Goal: Task Accomplishment & Management: Use online tool/utility

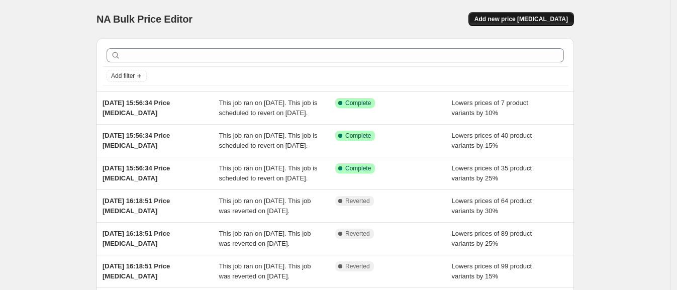
click at [567, 20] on span "Add new price [MEDICAL_DATA]" at bounding box center [522, 19] width 94 height 8
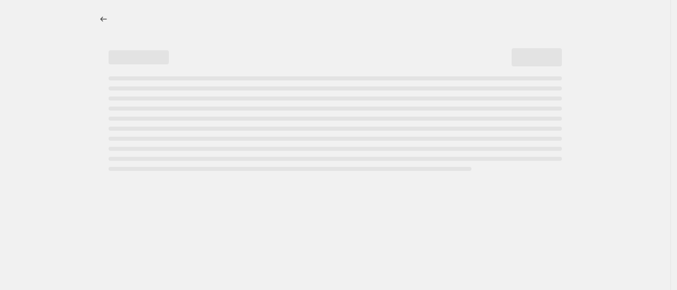
select select "percentage"
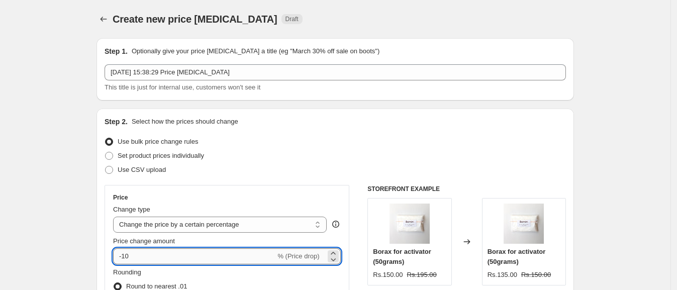
click at [153, 259] on input "-10" at bounding box center [194, 256] width 162 height 16
type input "-1"
type input "-25"
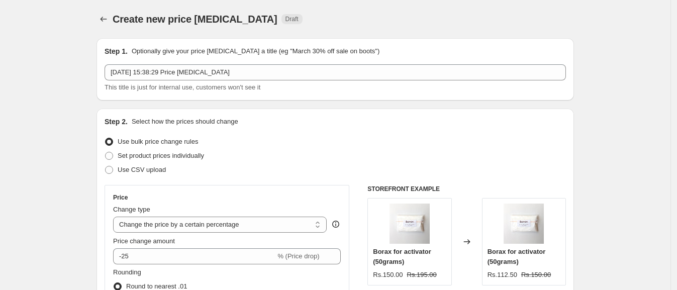
click at [235, 200] on div "Price" at bounding box center [227, 198] width 228 height 8
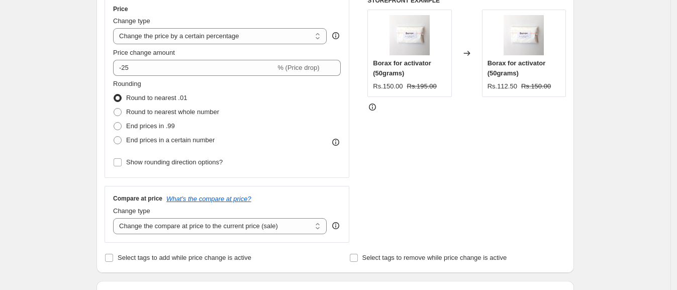
scroll to position [251, 0]
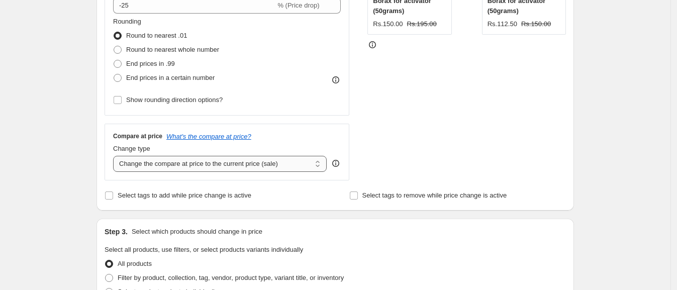
click at [191, 166] on select "Change the compare at price to the current price (sale) Change the compare at p…" at bounding box center [220, 164] width 214 height 16
select select "no_change"
click at [116, 156] on select "Change the compare at price to the current price (sale) Change the compare at p…" at bounding box center [220, 164] width 214 height 16
click at [360, 164] on div "Price Change type Change the price to a certain amount Change the price by a ce…" at bounding box center [336, 57] width 462 height 246
click at [135, 193] on span "Select tags to add while price change is active" at bounding box center [185, 196] width 134 height 8
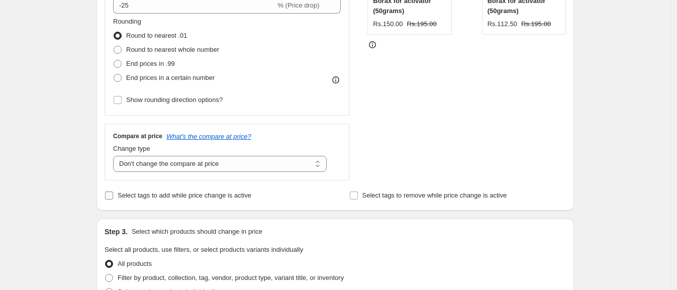
click at [113, 193] on input "Select tags to add while price change is active" at bounding box center [109, 196] width 8 height 8
checkbox input "true"
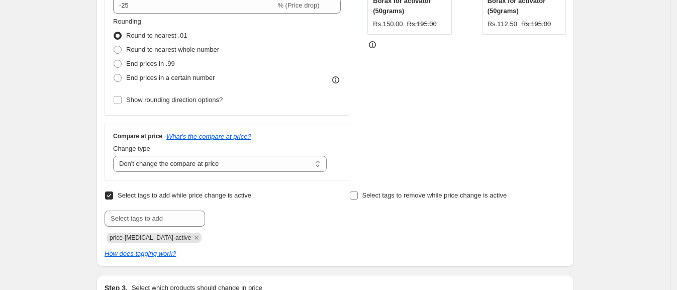
click at [421, 196] on span "Select tags to remove while price change is active" at bounding box center [434, 196] width 145 height 8
click at [358, 196] on input "Select tags to remove while price change is active" at bounding box center [354, 196] width 8 height 8
checkbox input "true"
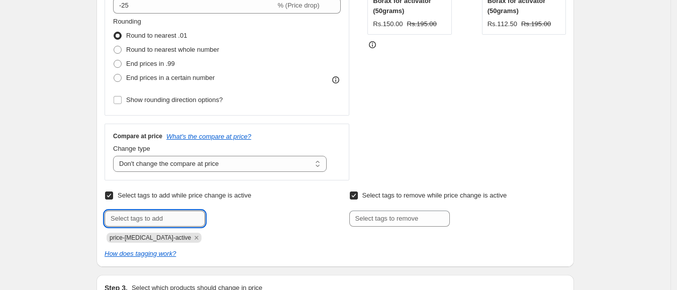
click at [176, 216] on input "text" at bounding box center [155, 219] width 101 height 16
type input "weekly sale"
click at [220, 217] on b "Add" at bounding box center [220, 217] width 12 height 7
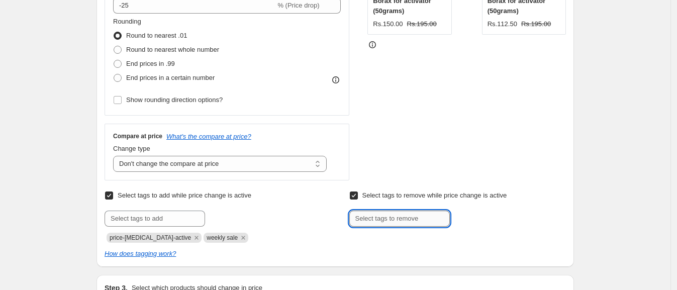
click at [403, 222] on input "text" at bounding box center [399, 219] width 101 height 16
type input "weekly sale"
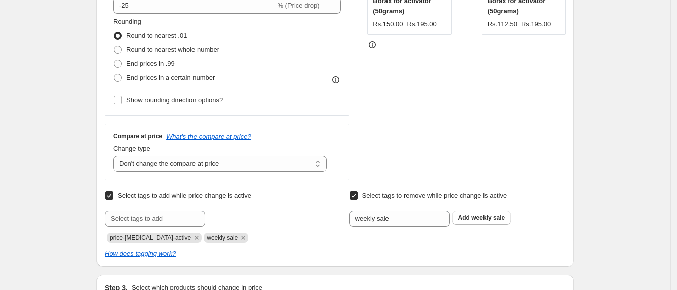
click at [466, 224] on div "weekly sale Add weekly sale" at bounding box center [457, 219] width 217 height 16
click at [465, 222] on button "Add weekly sale" at bounding box center [481, 218] width 59 height 14
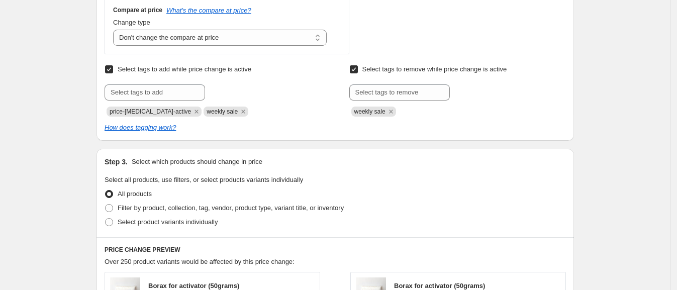
scroll to position [439, 0]
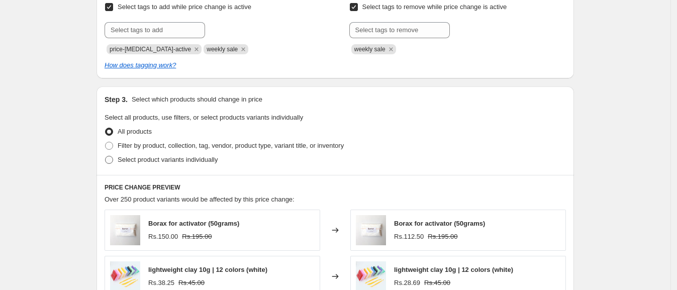
click at [152, 158] on span "Select product variants individually" at bounding box center [168, 160] width 100 height 8
click at [106, 156] on input "Select product variants individually" at bounding box center [105, 156] width 1 height 1
radio input "true"
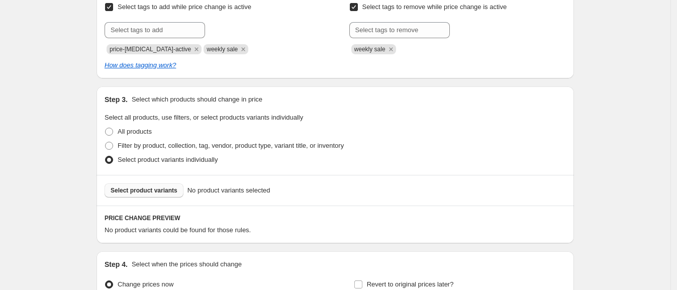
click at [155, 189] on span "Select product variants" at bounding box center [144, 191] width 67 height 8
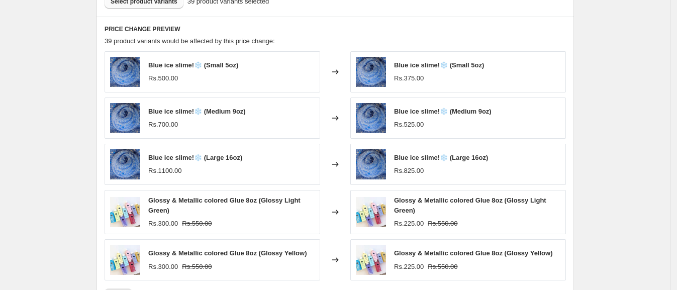
scroll to position [804, 0]
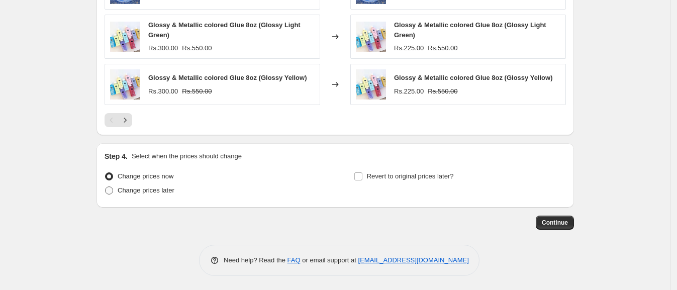
click at [154, 187] on span "Change prices later" at bounding box center [146, 191] width 57 height 8
click at [106, 187] on input "Change prices later" at bounding box center [105, 187] width 1 height 1
radio input "true"
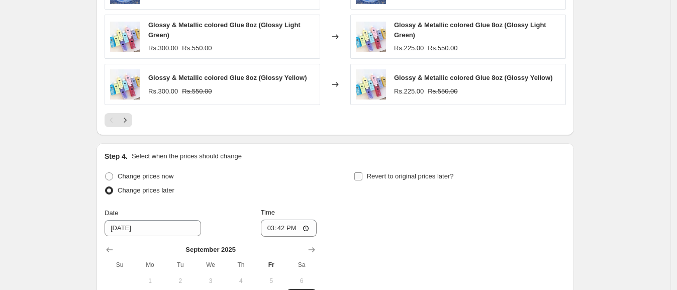
click at [362, 176] on input "Revert to original prices later?" at bounding box center [358, 176] width 8 height 8
checkbox input "true"
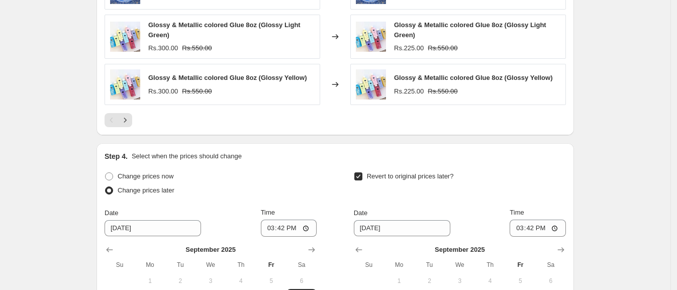
scroll to position [930, 0]
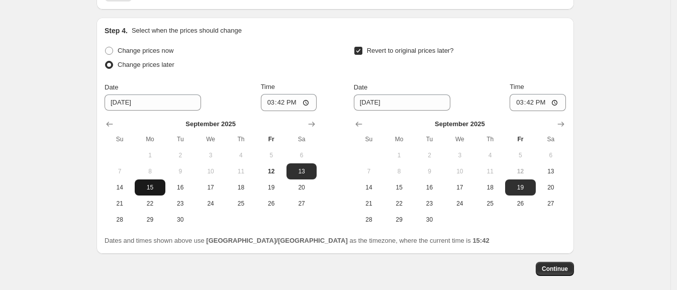
click at [151, 188] on span "15" at bounding box center [150, 188] width 22 height 8
type input "[DATE]"
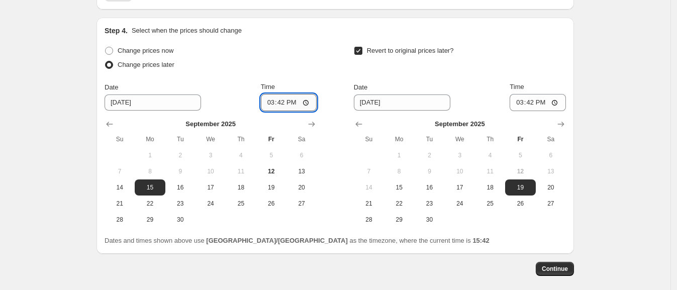
click at [266, 104] on input "15:42" at bounding box center [289, 102] width 56 height 17
type input "00:02"
click at [405, 103] on input "[DATE]" at bounding box center [402, 103] width 97 height 16
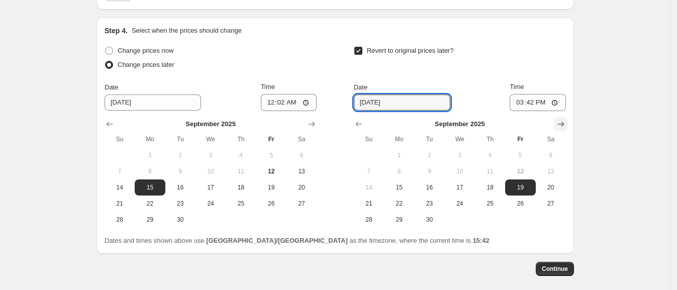
click at [561, 120] on icon "Show next month, October 2025" at bounding box center [561, 124] width 10 height 10
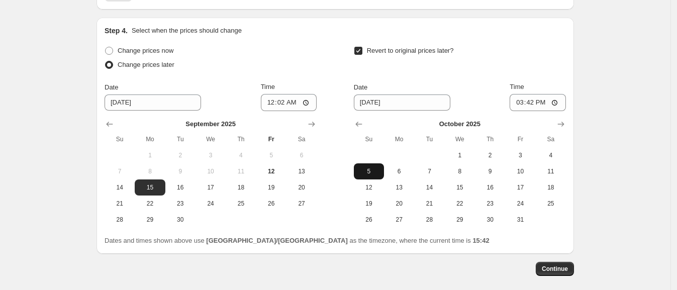
click at [368, 165] on button "5" at bounding box center [369, 171] width 30 height 16
type input "[DATE]"
click at [518, 98] on input "15:42" at bounding box center [538, 102] width 56 height 17
type input "23:55"
click at [497, 76] on div "Revert to original prices later? Date [DATE] Time 23:55 [DATE] Su Mo Tu We Th F…" at bounding box center [460, 136] width 212 height 184
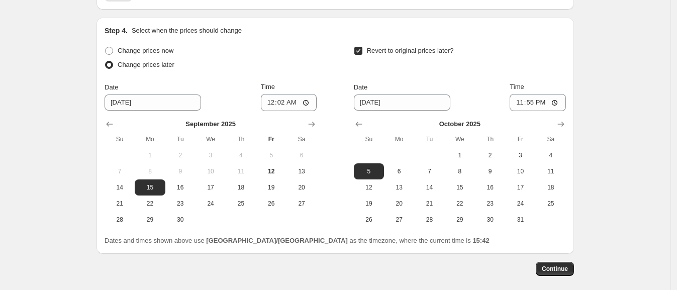
click at [551, 270] on span "Continue" at bounding box center [555, 269] width 26 height 8
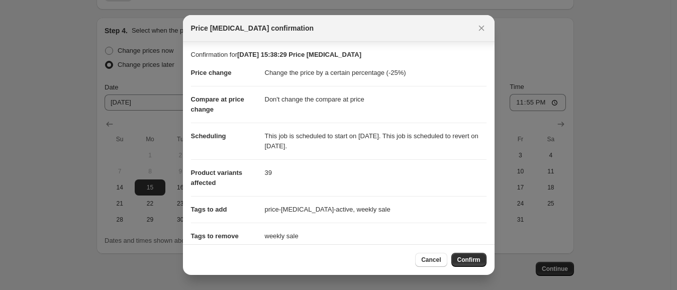
scroll to position [90, 0]
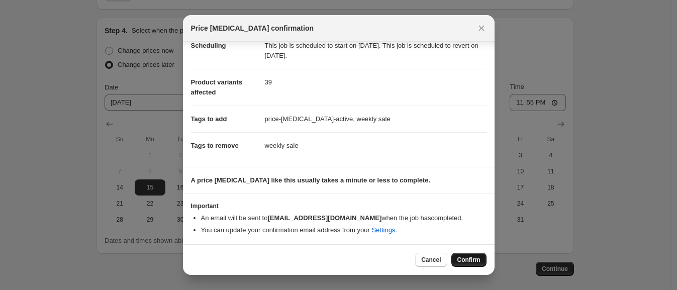
click at [469, 258] on span "Confirm" at bounding box center [469, 260] width 23 height 8
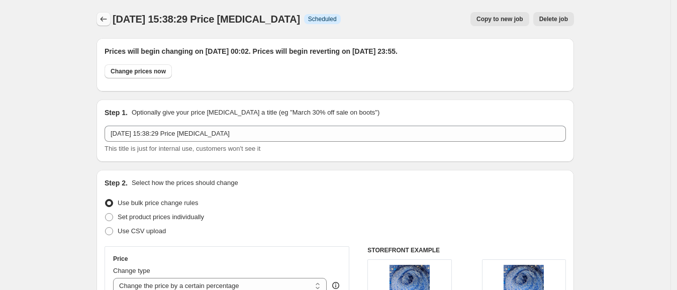
click at [107, 24] on button "Price change jobs" at bounding box center [104, 19] width 14 height 14
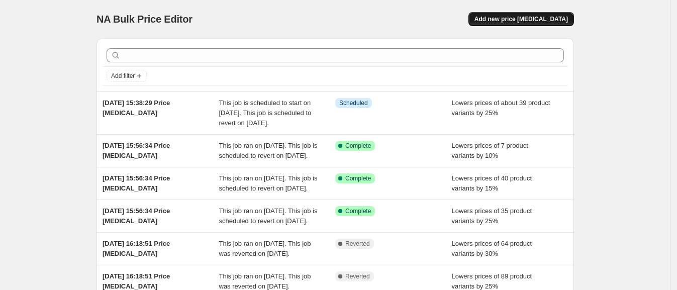
click at [498, 18] on button "Add new price [MEDICAL_DATA]" at bounding box center [522, 19] width 106 height 14
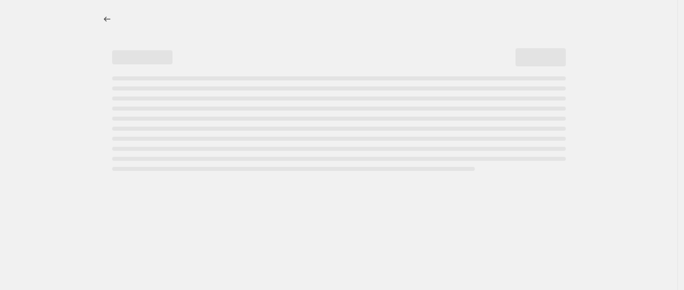
select select "percentage"
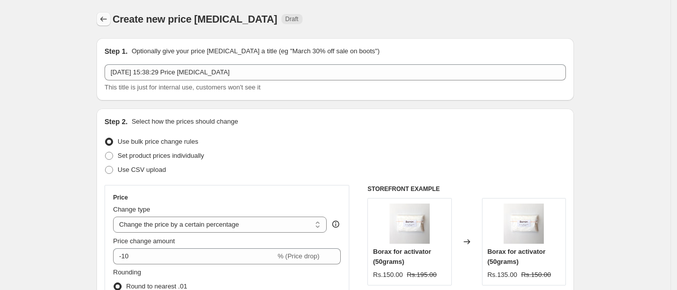
click at [107, 20] on icon "Price change jobs" at bounding box center [104, 19] width 10 height 10
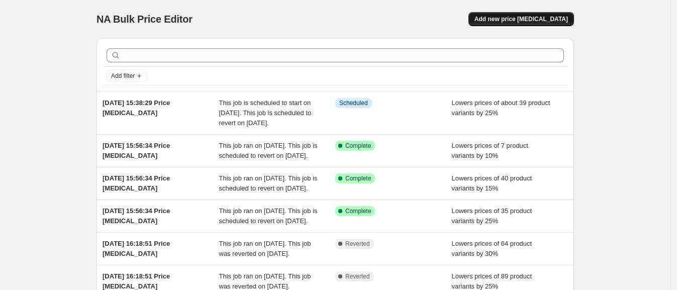
click at [501, 24] on button "Add new price [MEDICAL_DATA]" at bounding box center [522, 19] width 106 height 14
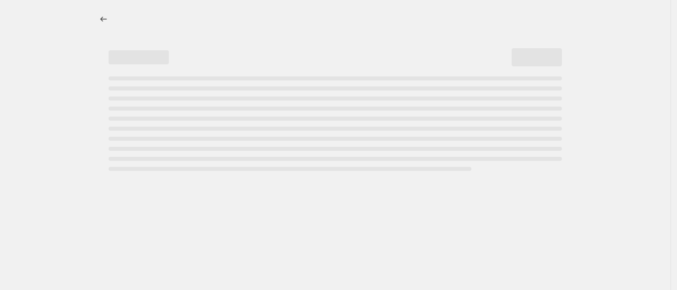
select select "percentage"
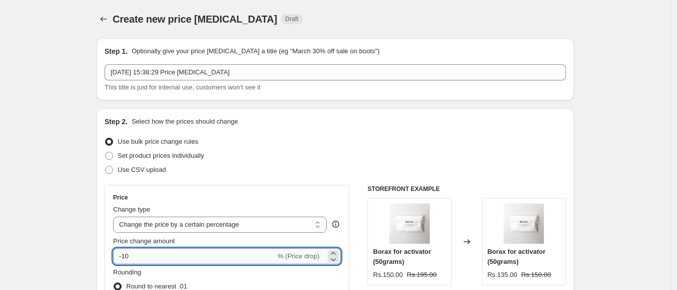
drag, startPoint x: 165, startPoint y: 246, endPoint x: 161, endPoint y: 256, distance: 10.2
click at [161, 254] on div "Price change amount -10 % (Price drop)" at bounding box center [227, 250] width 228 height 28
type input "-15"
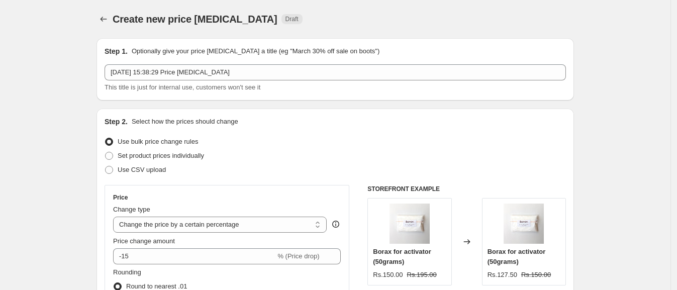
click at [251, 173] on div "Use CSV upload" at bounding box center [336, 170] width 462 height 14
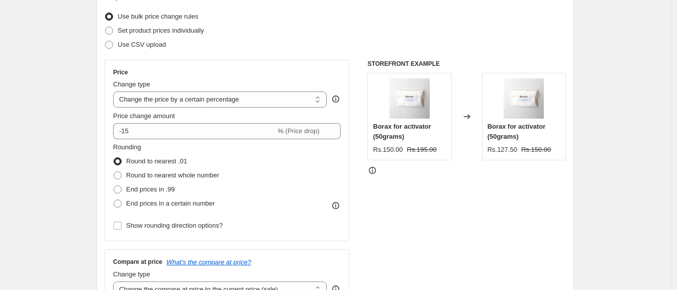
scroll to position [189, 0]
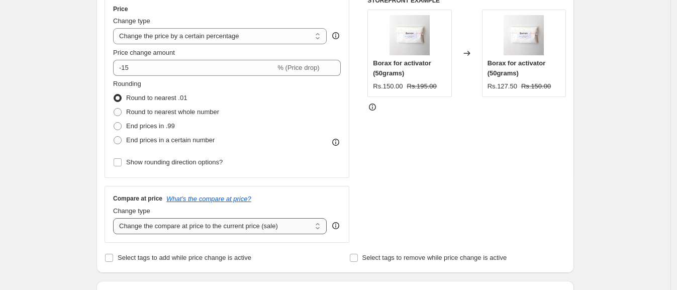
click at [155, 224] on select "Change the compare at price to the current price (sale) Change the compare at p…" at bounding box center [220, 226] width 214 height 16
select select "no_change"
click at [116, 218] on select "Change the compare at price to the current price (sale) Change the compare at p…" at bounding box center [220, 226] width 214 height 16
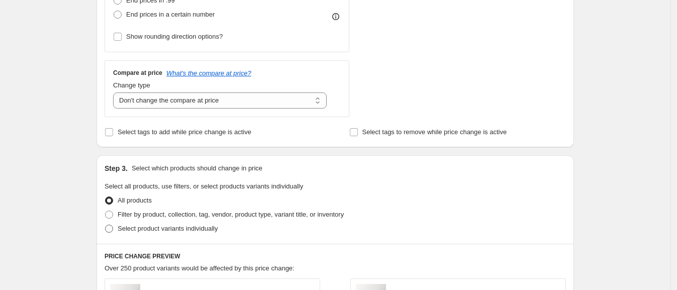
click at [111, 227] on span at bounding box center [109, 229] width 8 height 8
click at [106, 225] on input "Select product variants individually" at bounding box center [105, 225] width 1 height 1
radio input "true"
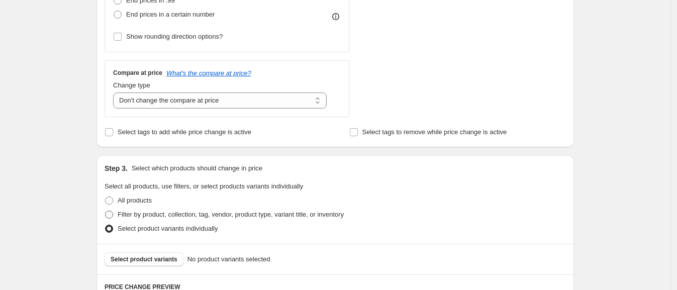
scroll to position [377, 0]
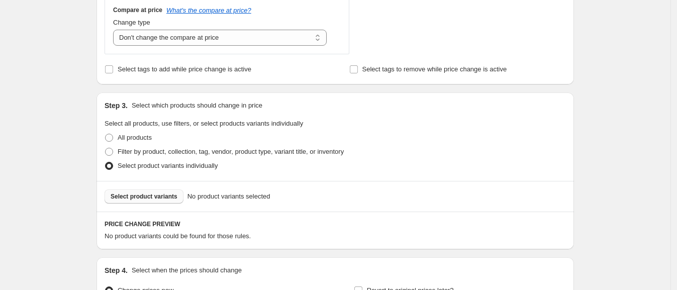
click at [178, 191] on button "Select product variants" at bounding box center [144, 197] width 79 height 14
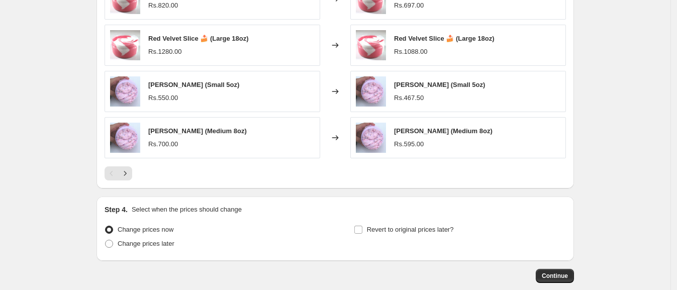
scroll to position [745, 0]
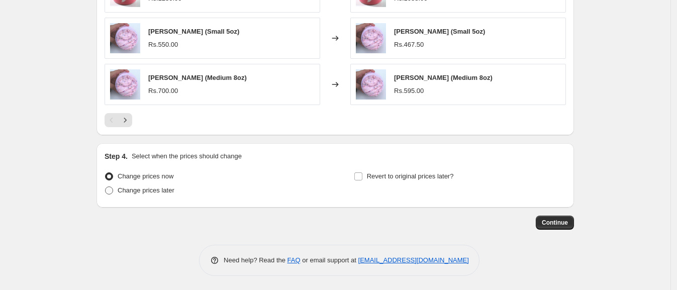
click at [113, 192] on span at bounding box center [109, 191] width 8 height 8
click at [106, 187] on input "Change prices later" at bounding box center [105, 187] width 1 height 1
radio input "true"
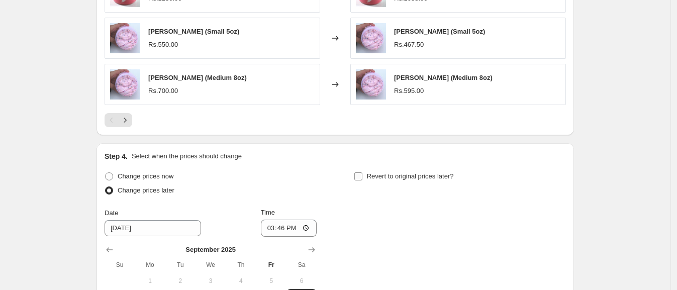
click at [362, 174] on input "Revert to original prices later?" at bounding box center [358, 176] width 8 height 8
checkbox input "true"
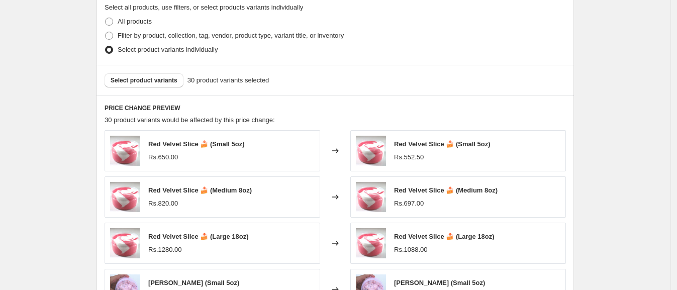
scroll to position [305, 0]
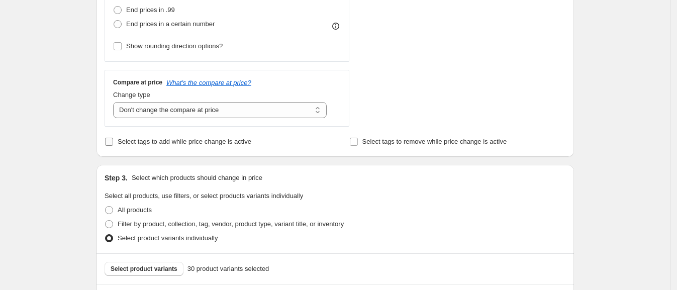
click at [163, 139] on span "Select tags to add while price change is active" at bounding box center [185, 142] width 134 height 8
click at [113, 139] on input "Select tags to add while price change is active" at bounding box center [109, 142] width 8 height 8
checkbox input "true"
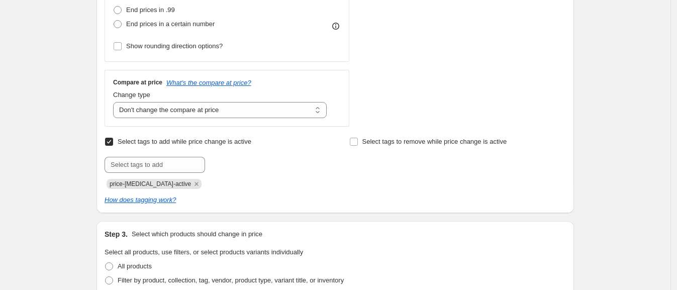
click at [409, 148] on div "Select tags to remove while price change is active" at bounding box center [457, 162] width 217 height 54
click at [409, 147] on label "Select tags to remove while price change is active" at bounding box center [428, 142] width 158 height 14
click at [358, 146] on input "Select tags to remove while price change is active" at bounding box center [354, 142] width 8 height 8
checkbox input "true"
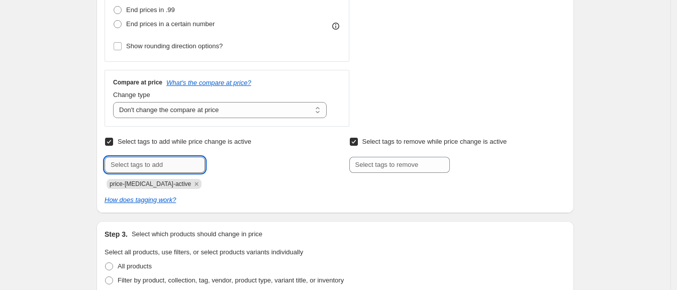
click at [168, 158] on input "text" at bounding box center [155, 165] width 101 height 16
type input "Weekly Sale"
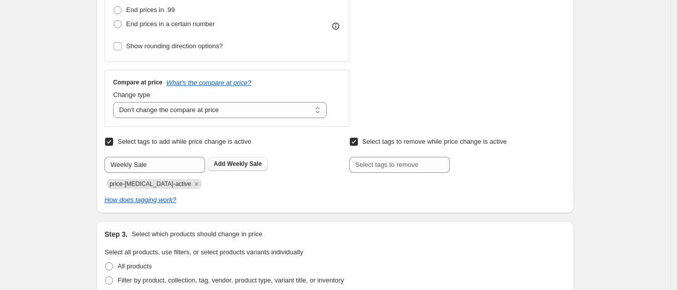
click at [241, 165] on span "Weekly Sale" at bounding box center [244, 163] width 35 height 7
click at [371, 173] on div "Select tags to remove while price change is active Submit" at bounding box center [457, 162] width 217 height 54
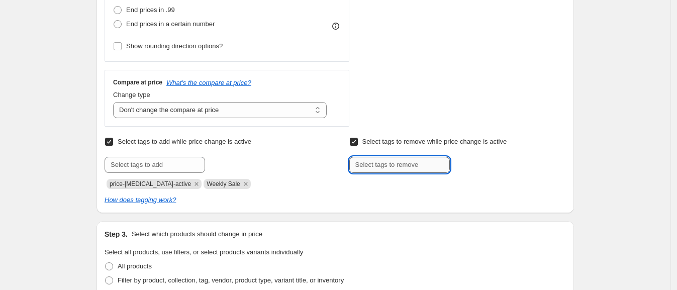
click at [375, 162] on input "text" at bounding box center [399, 165] width 101 height 16
click at [380, 162] on input "text" at bounding box center [399, 165] width 101 height 16
type input "w"
click at [211, 189] on span "Weekly Sale" at bounding box center [223, 184] width 33 height 10
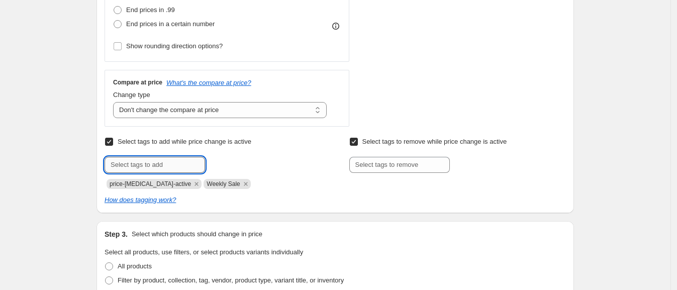
click at [178, 170] on input "text" at bounding box center [155, 165] width 101 height 16
type input "Weekly Sale"
click at [142, 163] on input "Weekly Sale" at bounding box center [155, 165] width 101 height 16
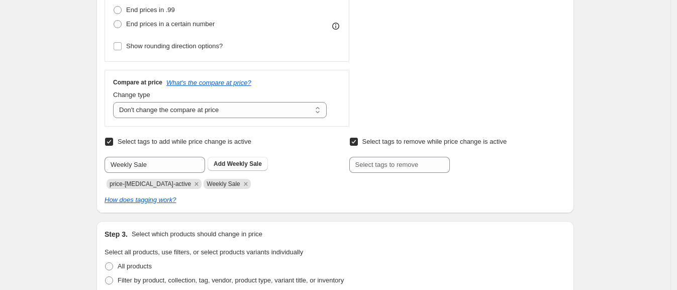
click at [314, 182] on div "price-[MEDICAL_DATA]-active Weekly Sale" at bounding box center [213, 183] width 217 height 12
click at [192, 161] on input "Weekly Sale" at bounding box center [155, 165] width 101 height 16
click at [192, 162] on input "Weekly Sale" at bounding box center [155, 165] width 101 height 16
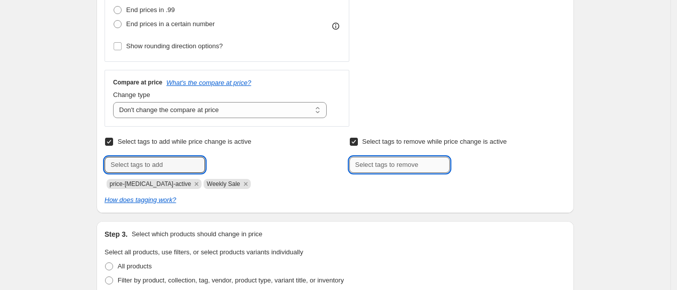
click at [377, 163] on input "text" at bounding box center [399, 165] width 101 height 16
paste input "Weekly Sale"
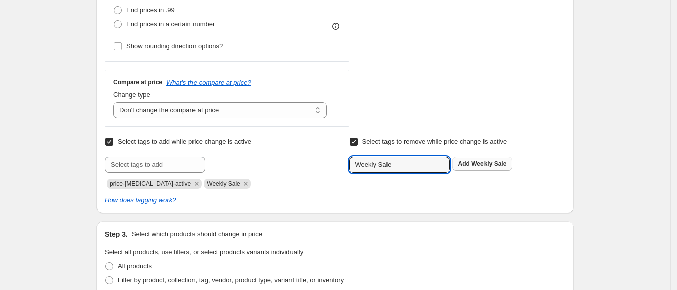
type input "Weekly Sale"
click at [475, 162] on span "Weekly Sale" at bounding box center [489, 163] width 35 height 7
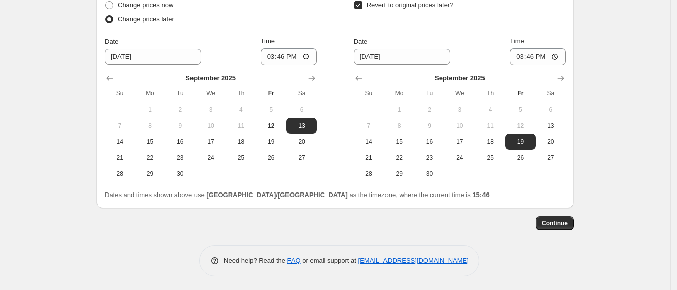
scroll to position [909, 0]
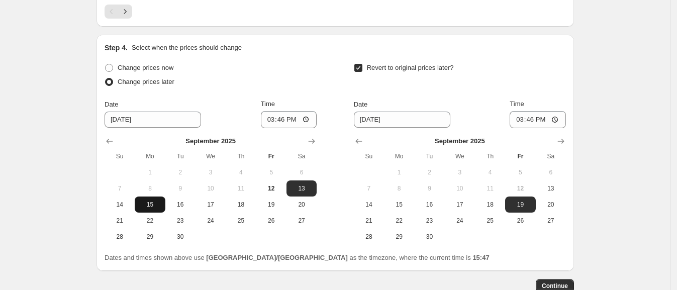
click at [148, 207] on button "15" at bounding box center [150, 205] width 30 height 16
type input "[DATE]"
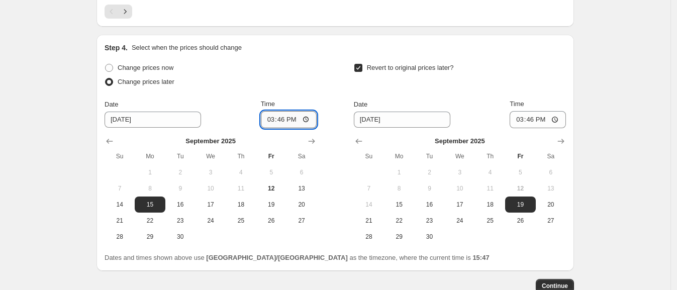
click at [270, 120] on input "15:46" at bounding box center [289, 119] width 56 height 17
click at [296, 115] on input "12:02" at bounding box center [289, 119] width 56 height 17
type input "00:02"
click at [568, 141] on button "Show next month, October 2025" at bounding box center [561, 141] width 14 height 14
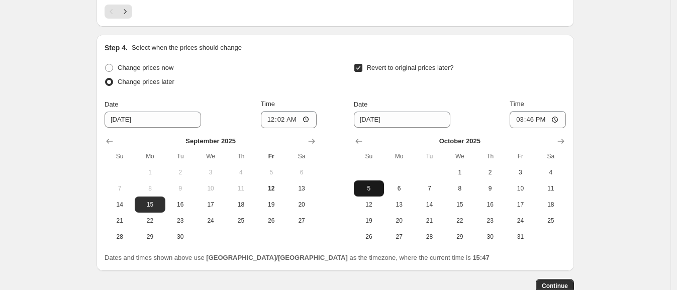
click at [371, 189] on span "5" at bounding box center [369, 189] width 22 height 8
type input "[DATE]"
click at [522, 118] on input "15:46" at bounding box center [538, 119] width 56 height 17
type input "23:55"
click at [539, 74] on div "Revert to original prices later?" at bounding box center [460, 76] width 212 height 30
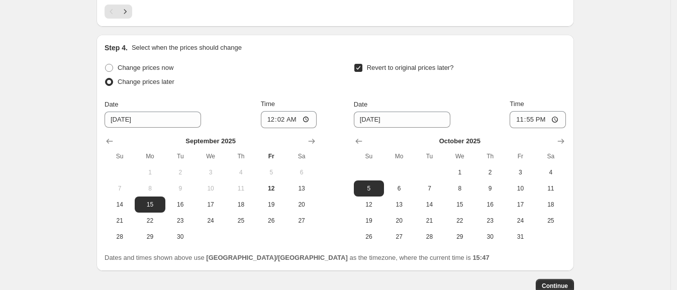
scroll to position [972, 0]
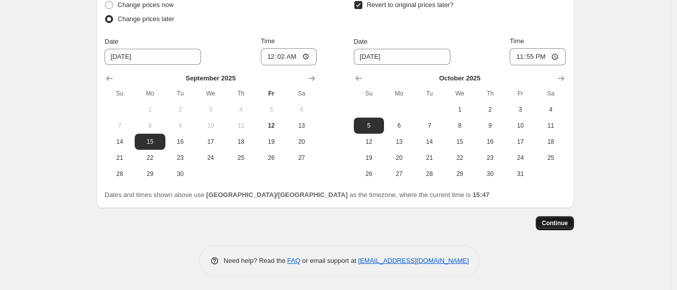
drag, startPoint x: 555, startPoint y: 219, endPoint x: 553, endPoint y: 224, distance: 5.7
click at [553, 224] on span "Continue" at bounding box center [555, 223] width 26 height 8
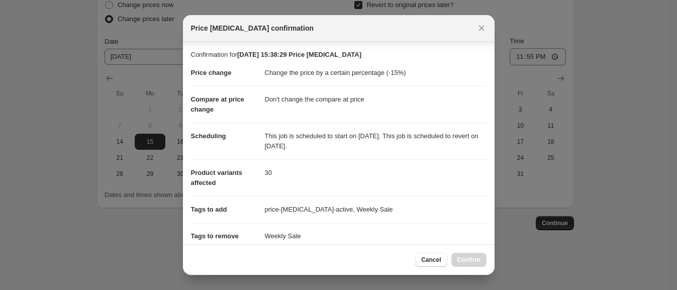
scroll to position [184, 0]
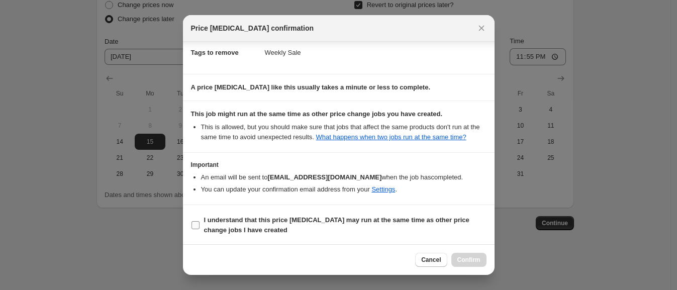
click at [386, 218] on b "I understand that this price [MEDICAL_DATA] may run at the same time as other p…" at bounding box center [336, 225] width 265 height 18
click at [200, 221] on input "I understand that this price [MEDICAL_DATA] may run at the same time as other p…" at bounding box center [196, 225] width 8 height 8
checkbox input "true"
click at [466, 260] on span "Confirm" at bounding box center [469, 260] width 23 height 8
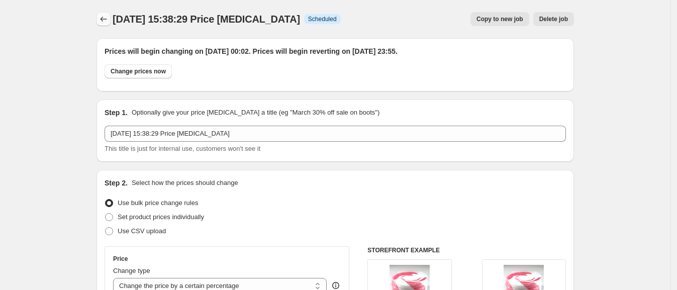
click at [109, 20] on icon "Price change jobs" at bounding box center [104, 19] width 10 height 10
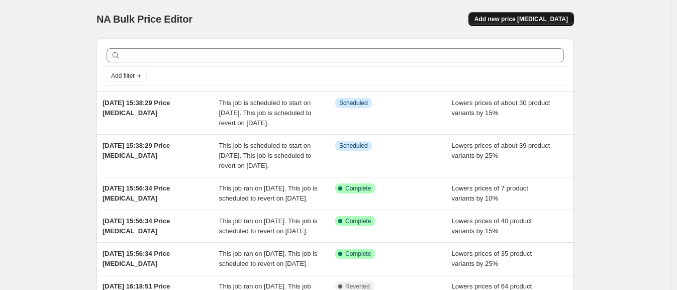
click at [558, 14] on button "Add new price [MEDICAL_DATA]" at bounding box center [522, 19] width 106 height 14
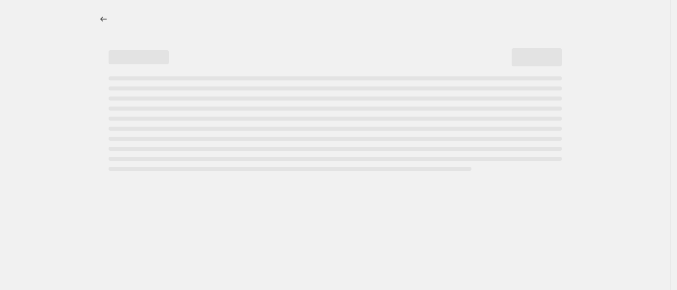
select select "percentage"
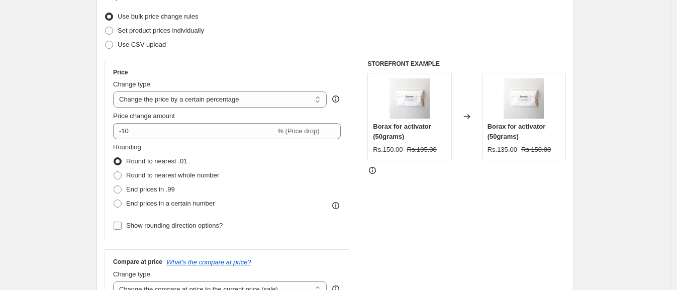
scroll to position [189, 0]
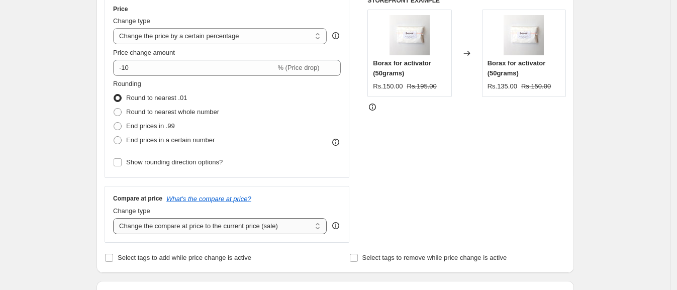
click at [165, 231] on select "Change the compare at price to the current price (sale) Change the compare at p…" at bounding box center [220, 226] width 214 height 16
select select "no_change"
click at [116, 218] on select "Change the compare at price to the current price (sale) Change the compare at p…" at bounding box center [220, 226] width 214 height 16
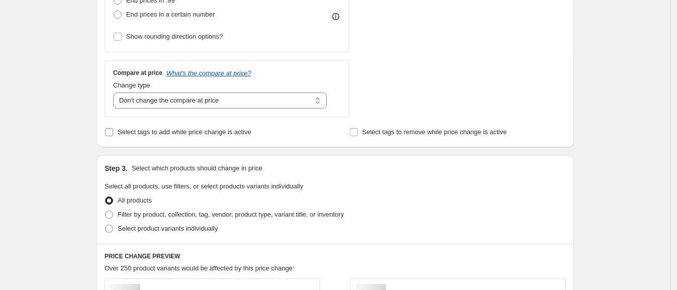
click at [182, 125] on label "Select tags to add while price change is active" at bounding box center [178, 132] width 147 height 14
click at [113, 128] on input "Select tags to add while price change is active" at bounding box center [109, 132] width 8 height 8
checkbox input "true"
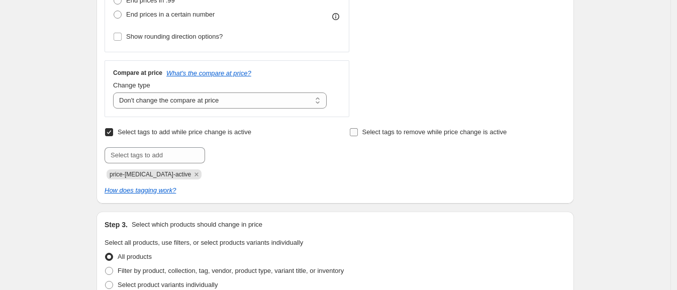
click at [387, 136] on span "Select tags to remove while price change is active" at bounding box center [434, 132] width 145 height 8
click at [358, 136] on input "Select tags to remove while price change is active" at bounding box center [354, 132] width 8 height 8
checkbox input "true"
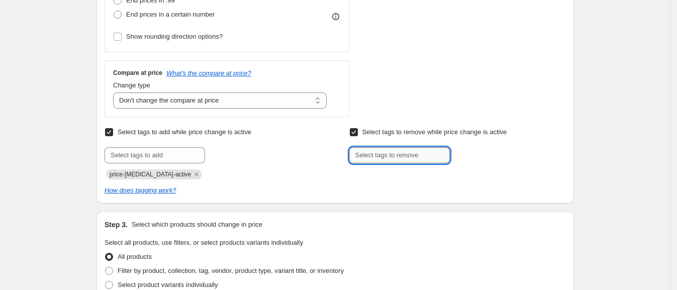
click at [392, 158] on input "text" at bounding box center [399, 155] width 101 height 16
click at [130, 154] on input "text" at bounding box center [155, 155] width 101 height 16
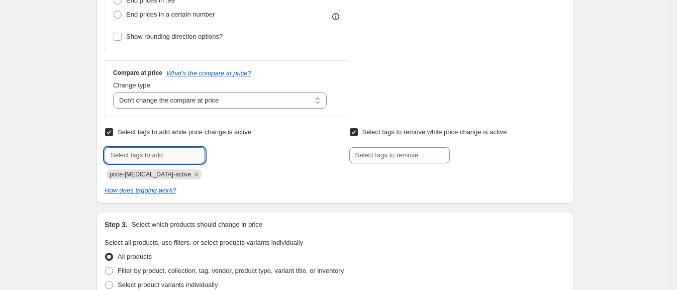
click at [192, 160] on input "text" at bounding box center [155, 155] width 101 height 16
type input "Weekly sale"
click at [255, 153] on span "Weekly sale" at bounding box center [244, 154] width 34 height 7
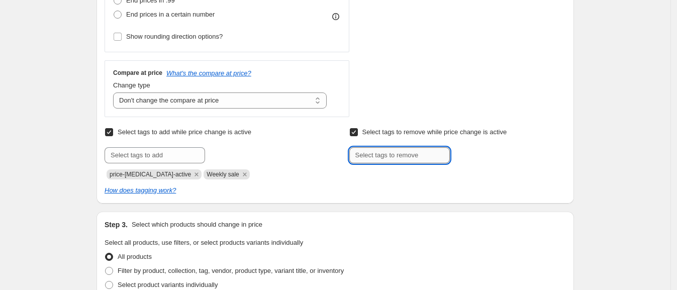
click at [362, 154] on input "text" at bounding box center [399, 155] width 101 height 16
paste input "Cloudy [PERSON_NAME] slime ☁️ - Small 5oz"
type input "Cloudy [PERSON_NAME] slime ☁️ - Small 5oz"
click at [435, 155] on input "Cloudy [PERSON_NAME] slime ☁️ - Small 5oz" at bounding box center [399, 155] width 101 height 16
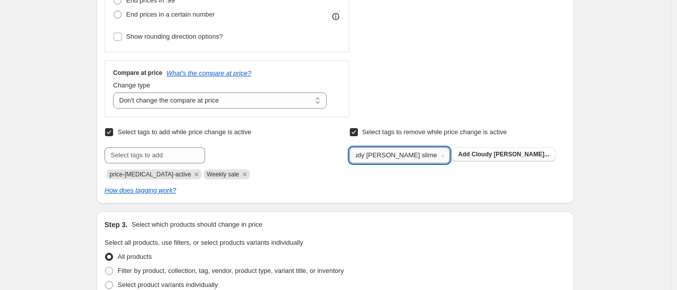
click at [435, 155] on input "Cloudy [PERSON_NAME] slime ☁️ - Small 5oz" at bounding box center [399, 155] width 101 height 16
type input "V"
paste input "Cloudy [PERSON_NAME] slime ☁️ - Small 5oz"
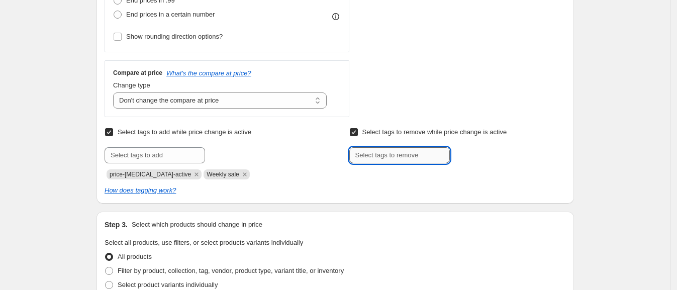
type input "Cloudy [PERSON_NAME] slime ☁️ - Small 5oz"
type input "Weekly sale"
click at [491, 153] on span "Weekly sale" at bounding box center [489, 154] width 34 height 7
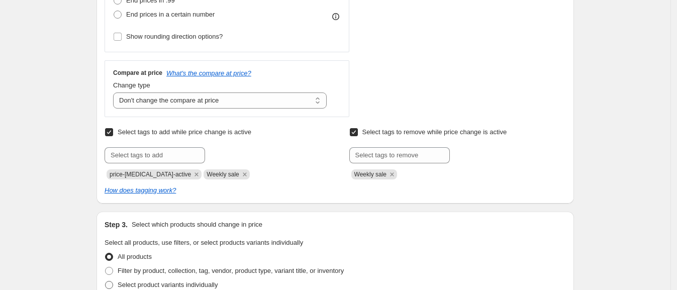
scroll to position [377, 0]
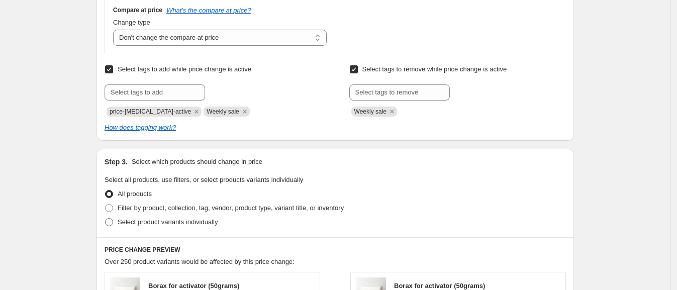
click at [112, 222] on span at bounding box center [109, 222] width 8 height 8
click at [106, 219] on input "Select product variants individually" at bounding box center [105, 218] width 1 height 1
radio input "true"
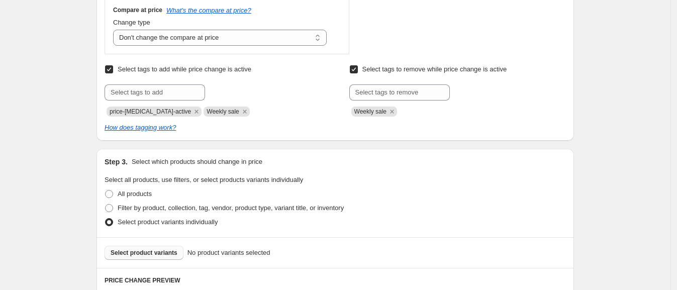
click at [153, 254] on span "Select product variants" at bounding box center [144, 253] width 67 height 8
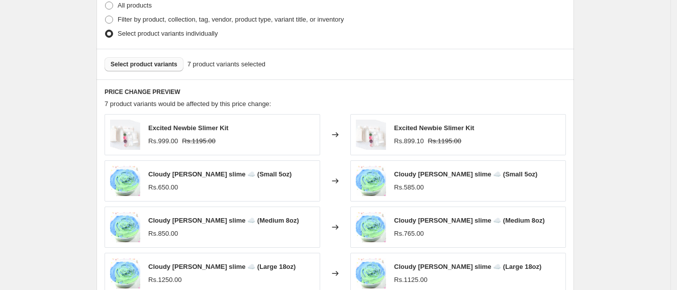
scroll to position [801, 0]
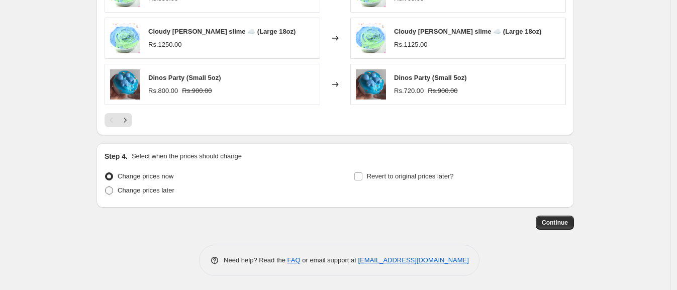
click at [148, 187] on span "Change prices later" at bounding box center [146, 191] width 57 height 8
click at [106, 187] on input "Change prices later" at bounding box center [105, 187] width 1 height 1
radio input "true"
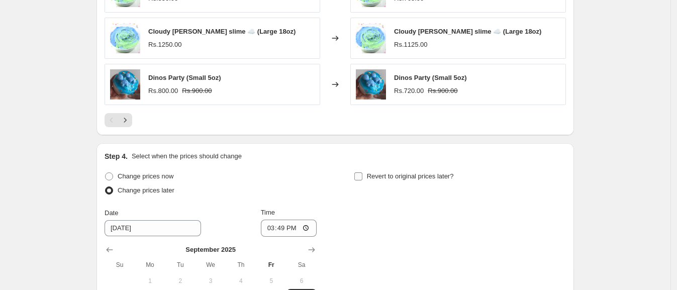
click at [399, 177] on span "Revert to original prices later?" at bounding box center [410, 176] width 87 height 8
click at [362, 177] on input "Revert to original prices later?" at bounding box center [358, 176] width 8 height 8
checkbox input "true"
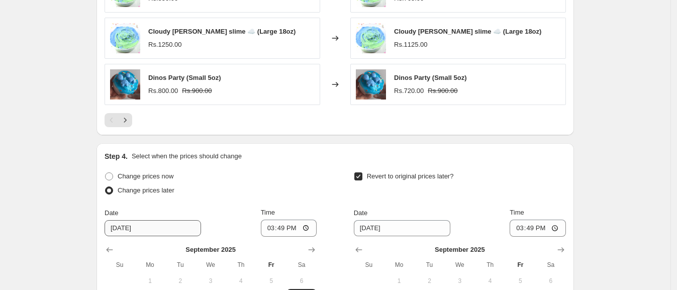
scroll to position [864, 0]
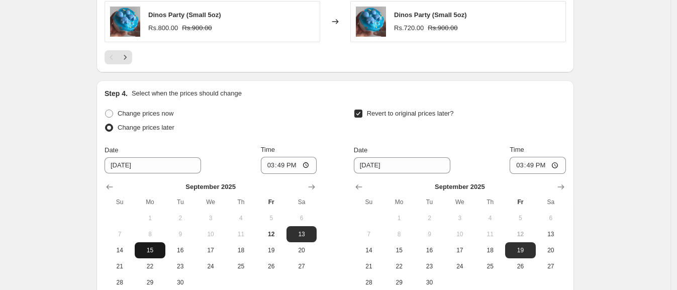
click at [148, 244] on button "15" at bounding box center [150, 250] width 30 height 16
type input "[DATE]"
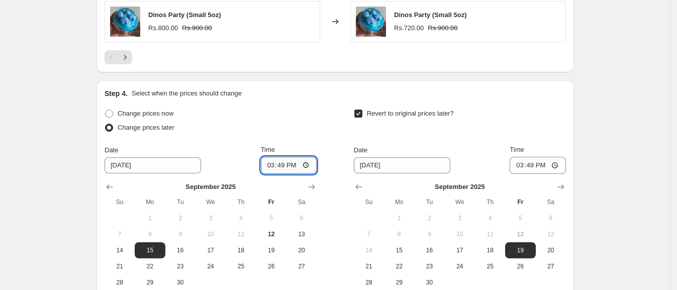
click at [271, 169] on input "15:49" at bounding box center [289, 165] width 56 height 17
click at [302, 166] on input "12:02" at bounding box center [289, 165] width 56 height 17
click at [294, 164] on input "12:02" at bounding box center [289, 165] width 56 height 17
type input "00:02"
click at [302, 116] on div "Change prices now" at bounding box center [211, 114] width 212 height 14
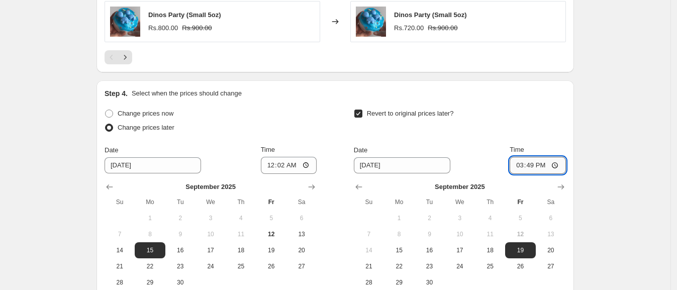
click at [525, 168] on input "15:49" at bounding box center [538, 165] width 56 height 17
type input "23:55"
drag, startPoint x: 482, startPoint y: 120, endPoint x: 468, endPoint y: 133, distance: 19.9
click at [478, 124] on div "Revert to original prices later?" at bounding box center [460, 122] width 212 height 30
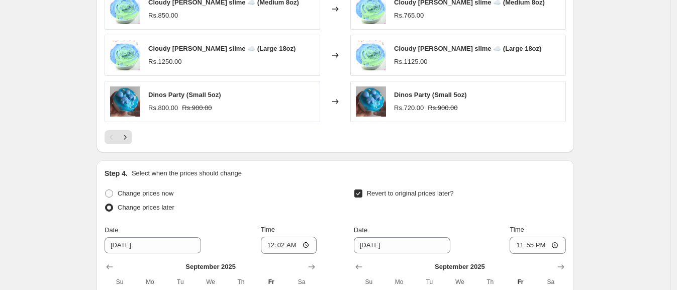
scroll to position [972, 0]
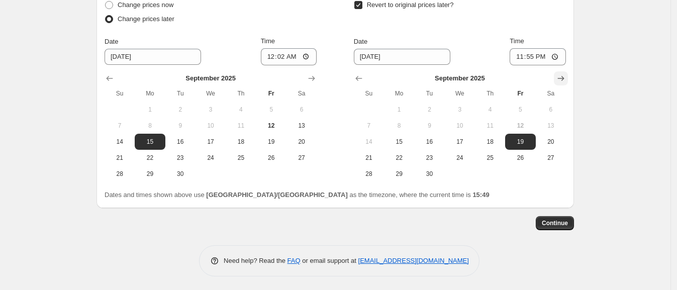
click at [560, 74] on icon "Show next month, October 2025" at bounding box center [561, 78] width 10 height 10
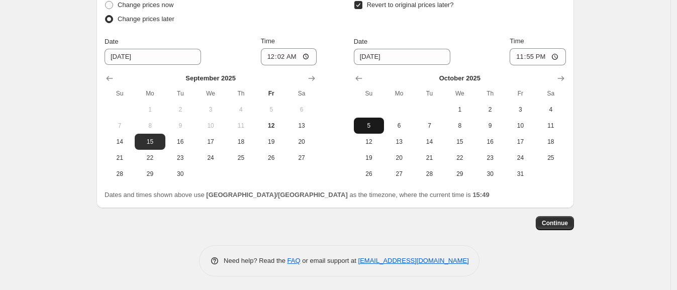
click at [365, 122] on span "5" at bounding box center [369, 126] width 22 height 8
type input "[DATE]"
click at [375, 123] on span "5" at bounding box center [369, 126] width 22 height 8
click at [568, 221] on span "Continue" at bounding box center [555, 223] width 26 height 8
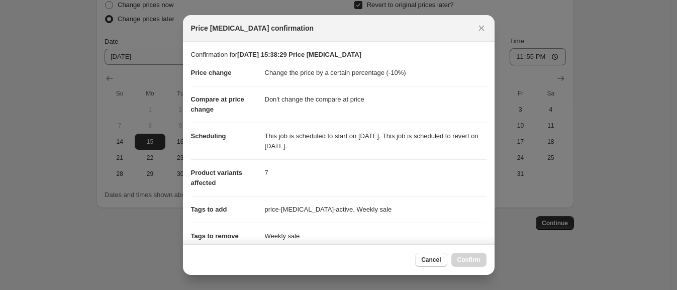
scroll to position [184, 0]
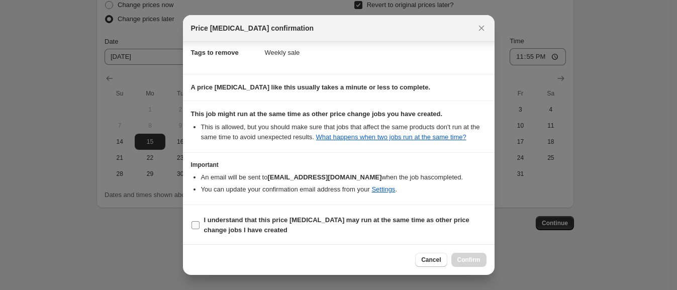
click at [341, 216] on b "I understand that this price [MEDICAL_DATA] may run at the same time as other p…" at bounding box center [336, 225] width 265 height 18
click at [200, 221] on input "I understand that this price [MEDICAL_DATA] may run at the same time as other p…" at bounding box center [196, 225] width 8 height 8
checkbox input "true"
click at [473, 260] on span "Confirm" at bounding box center [469, 260] width 23 height 8
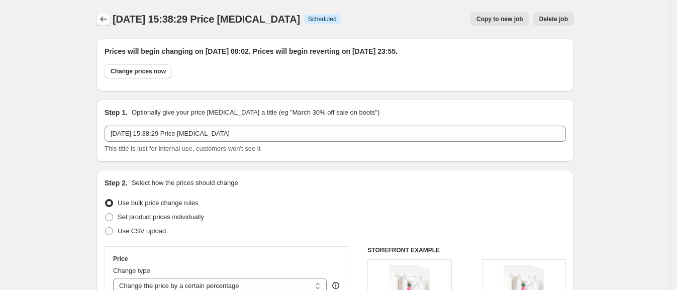
click at [100, 23] on button "Price change jobs" at bounding box center [104, 19] width 14 height 14
